Goal: Check status: Check status

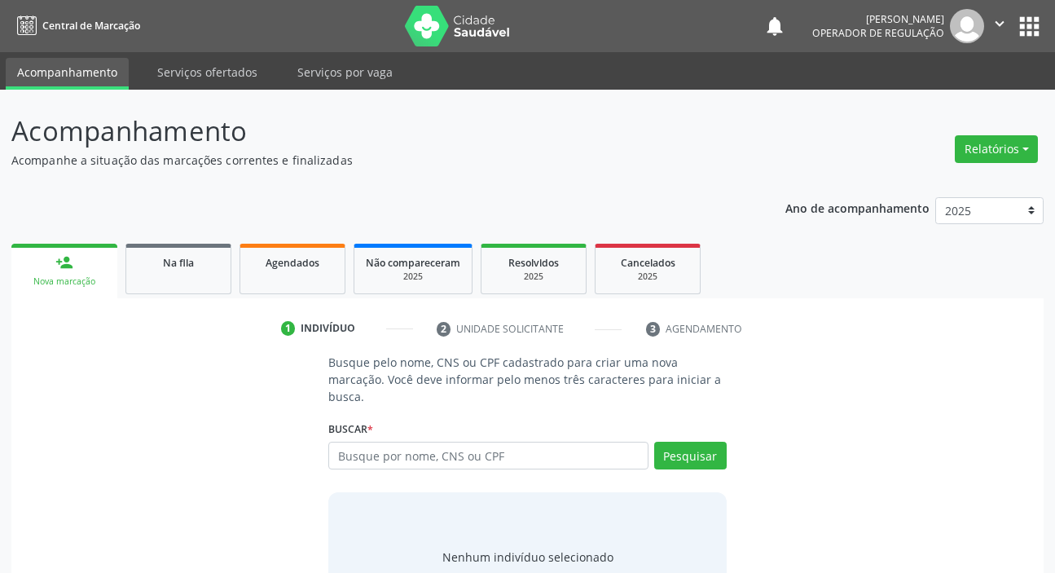
click at [195, 285] on link "Na fila" at bounding box center [178, 269] width 106 height 51
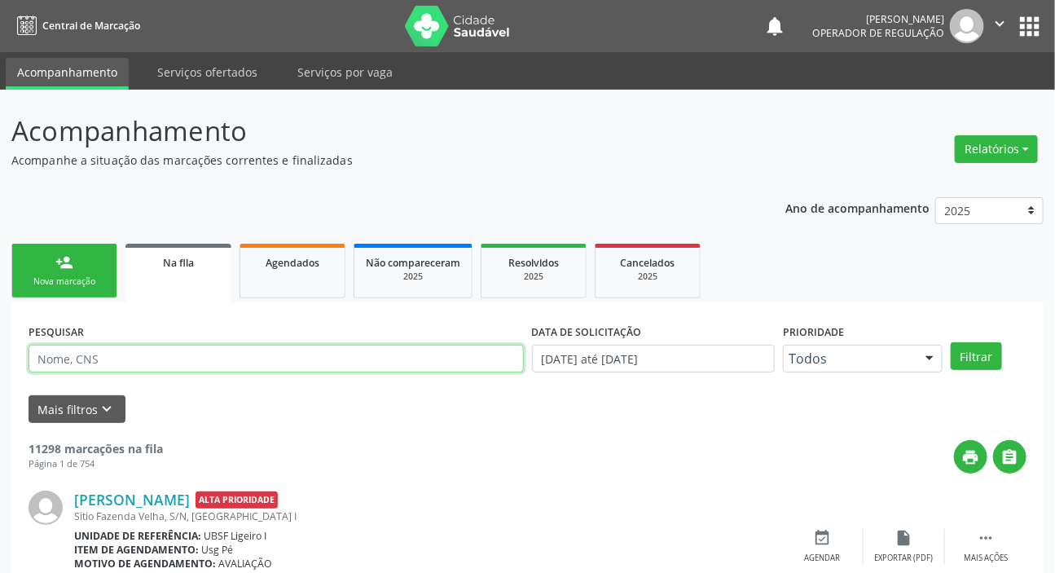
click at [226, 349] on input "text" at bounding box center [276, 359] width 495 height 28
paste input "708 0043 8513 0426"
type input "708 0043 8513 0426"
click at [951, 342] on button "Filtrar" at bounding box center [976, 356] width 51 height 28
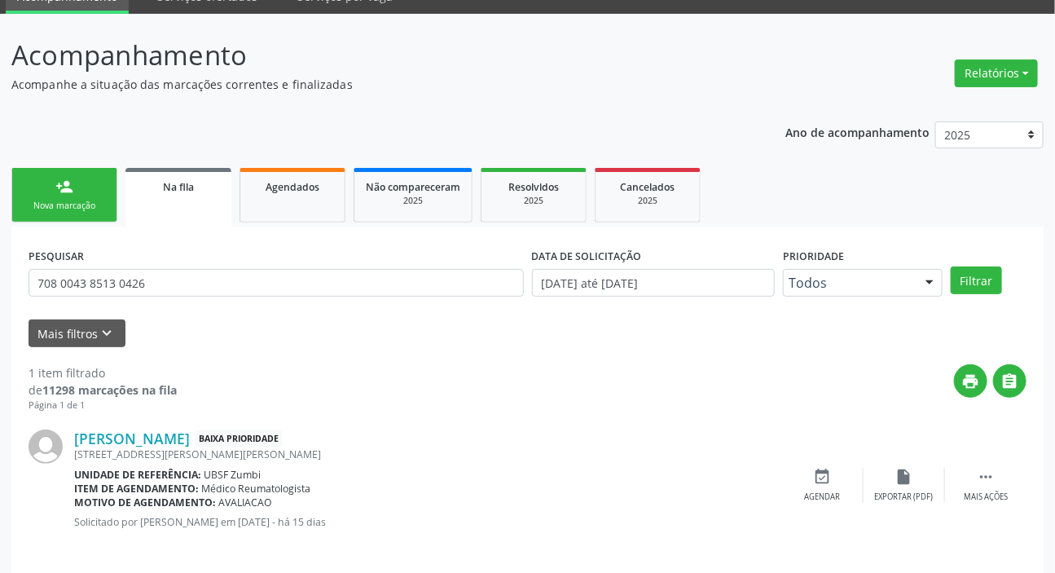
scroll to position [88, 0]
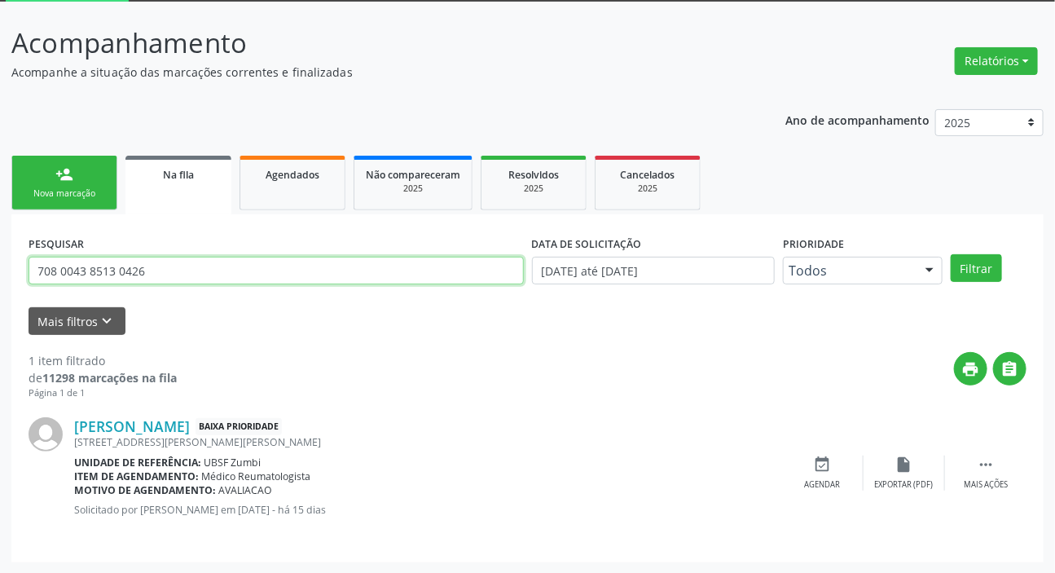
click at [46, 276] on input "708 0043 8513 0426" at bounding box center [276, 271] width 495 height 28
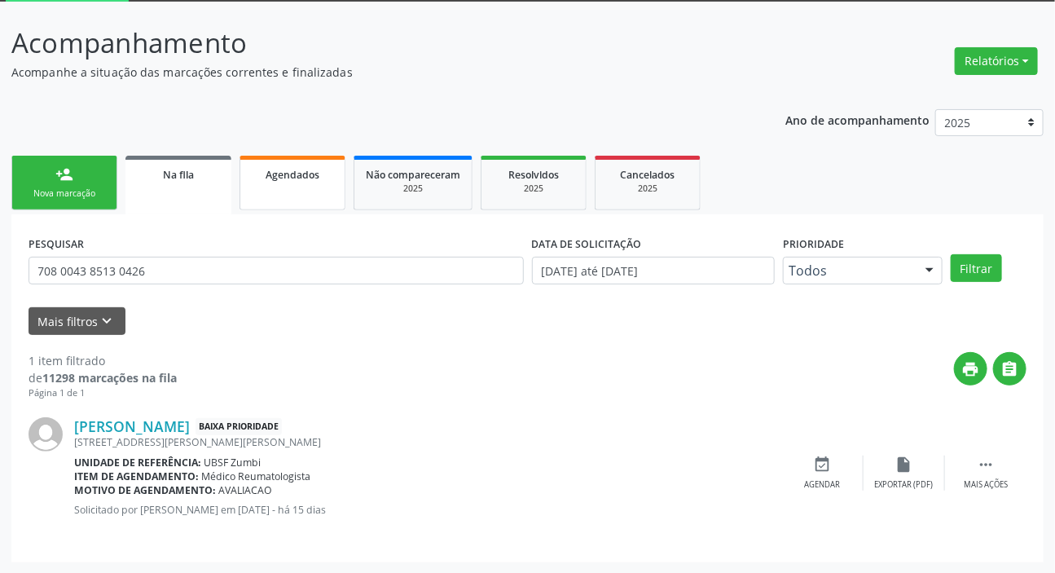
click at [293, 180] on div "Agendados" at bounding box center [292, 173] width 81 height 17
select select "8"
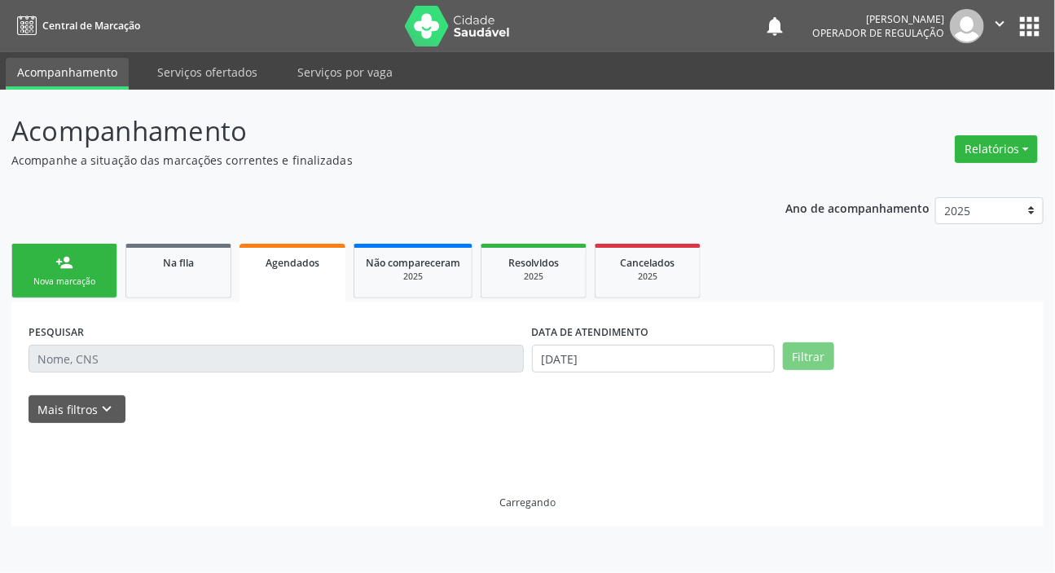
scroll to position [0, 0]
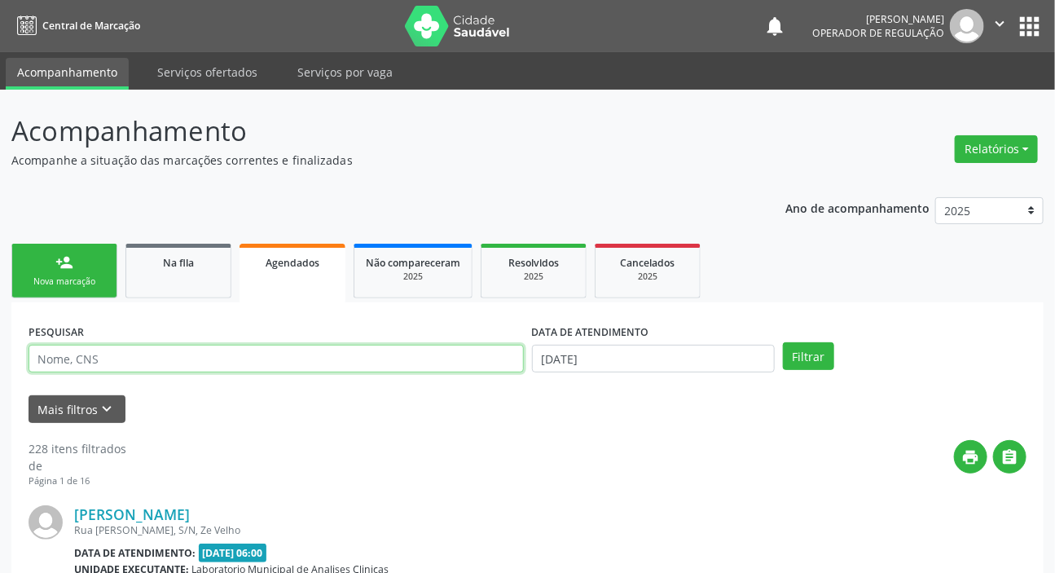
click at [249, 358] on input "text" at bounding box center [276, 359] width 495 height 28
paste input "708 0043 8513 0426"
type input "708 0043 8513 0426"
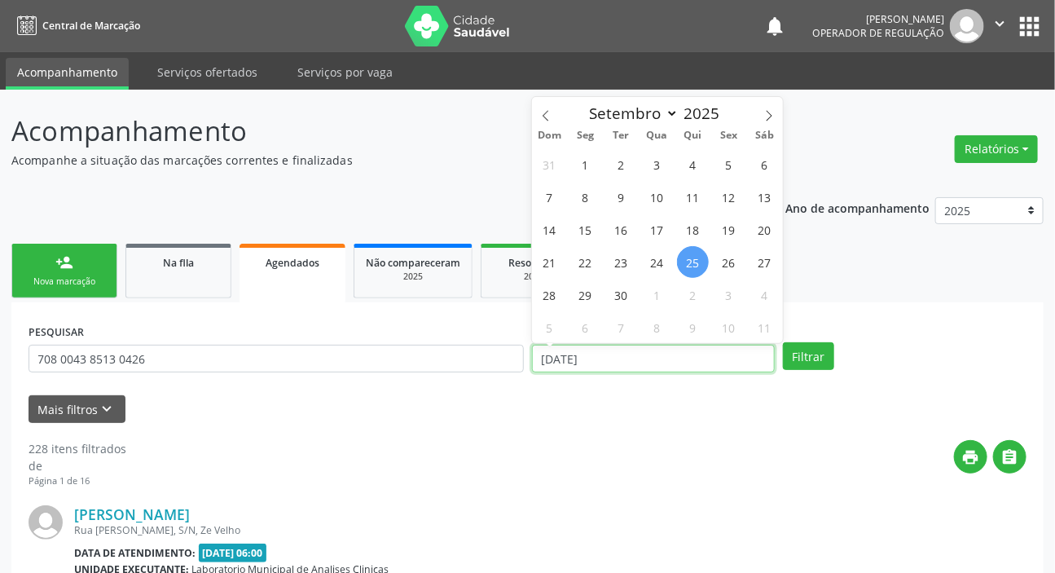
click at [584, 358] on input "[DATE]" at bounding box center [654, 359] width 244 height 28
click at [806, 364] on button "Filtrar" at bounding box center [808, 356] width 51 height 28
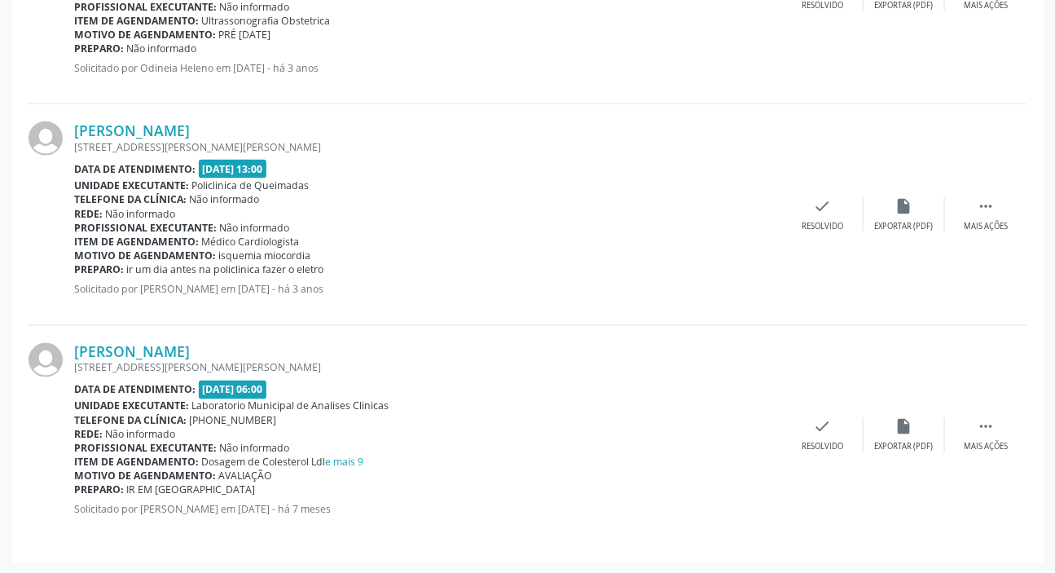
scroll to position [320, 0]
